Goal: Task Accomplishment & Management: Manage account settings

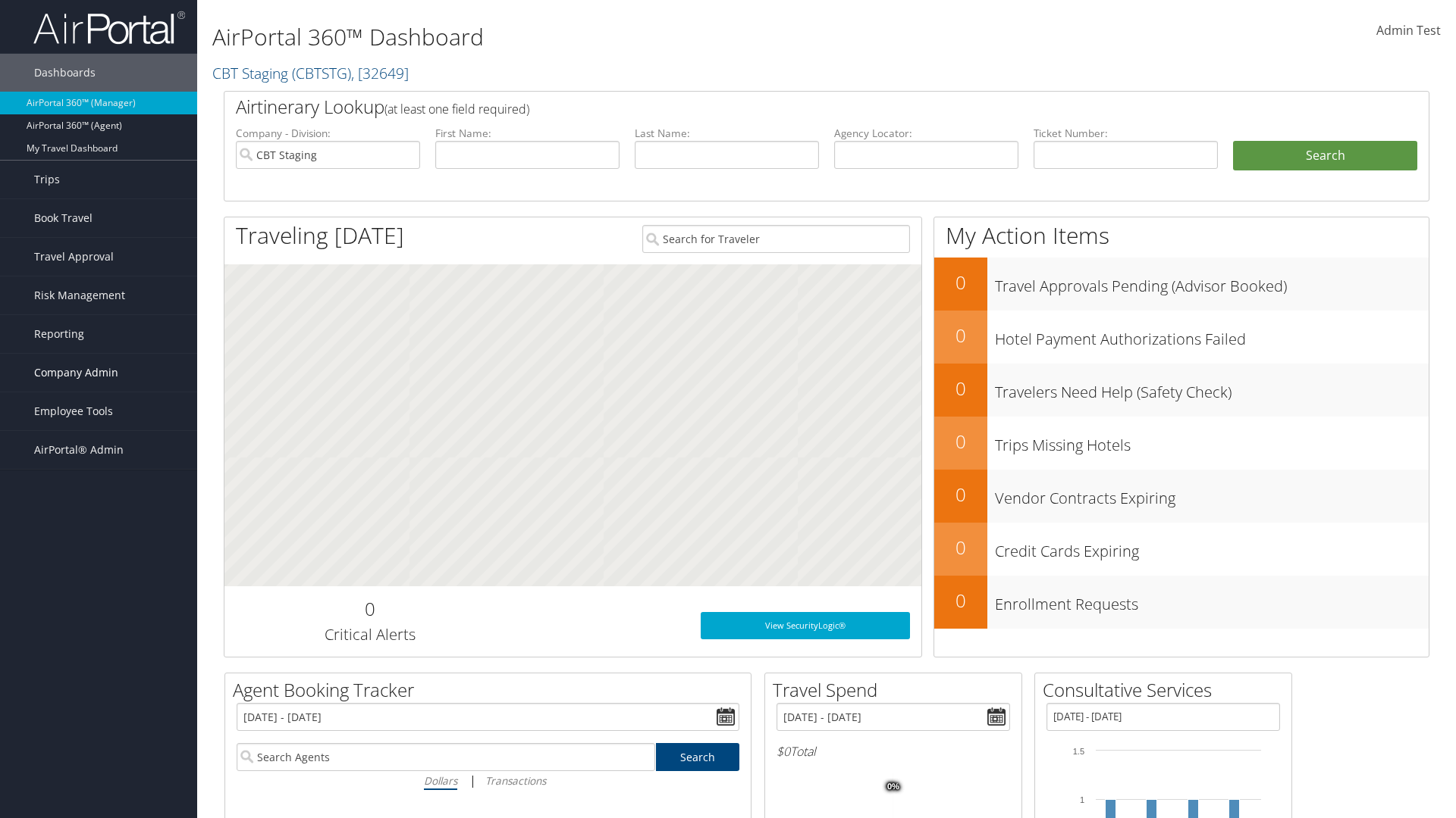
click at [98, 373] on span "Company Admin" at bounding box center [76, 372] width 84 height 38
click at [0, 0] on link "Airtinerary® Settings" at bounding box center [0, 0] width 0 height 0
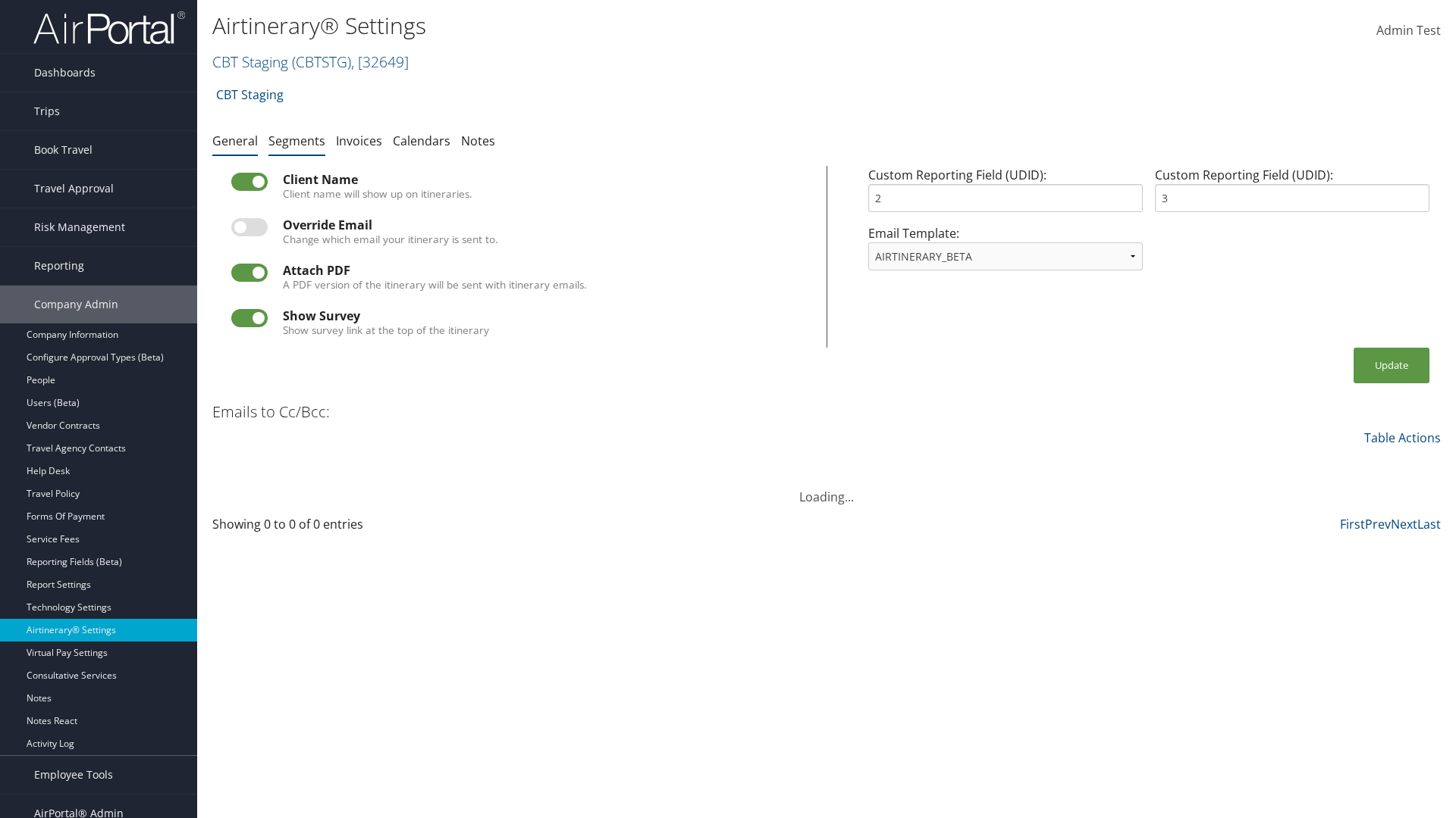
click at [297, 140] on link "Segments" at bounding box center [297, 140] width 57 height 17
